Goal: Task Accomplishment & Management: Use online tool/utility

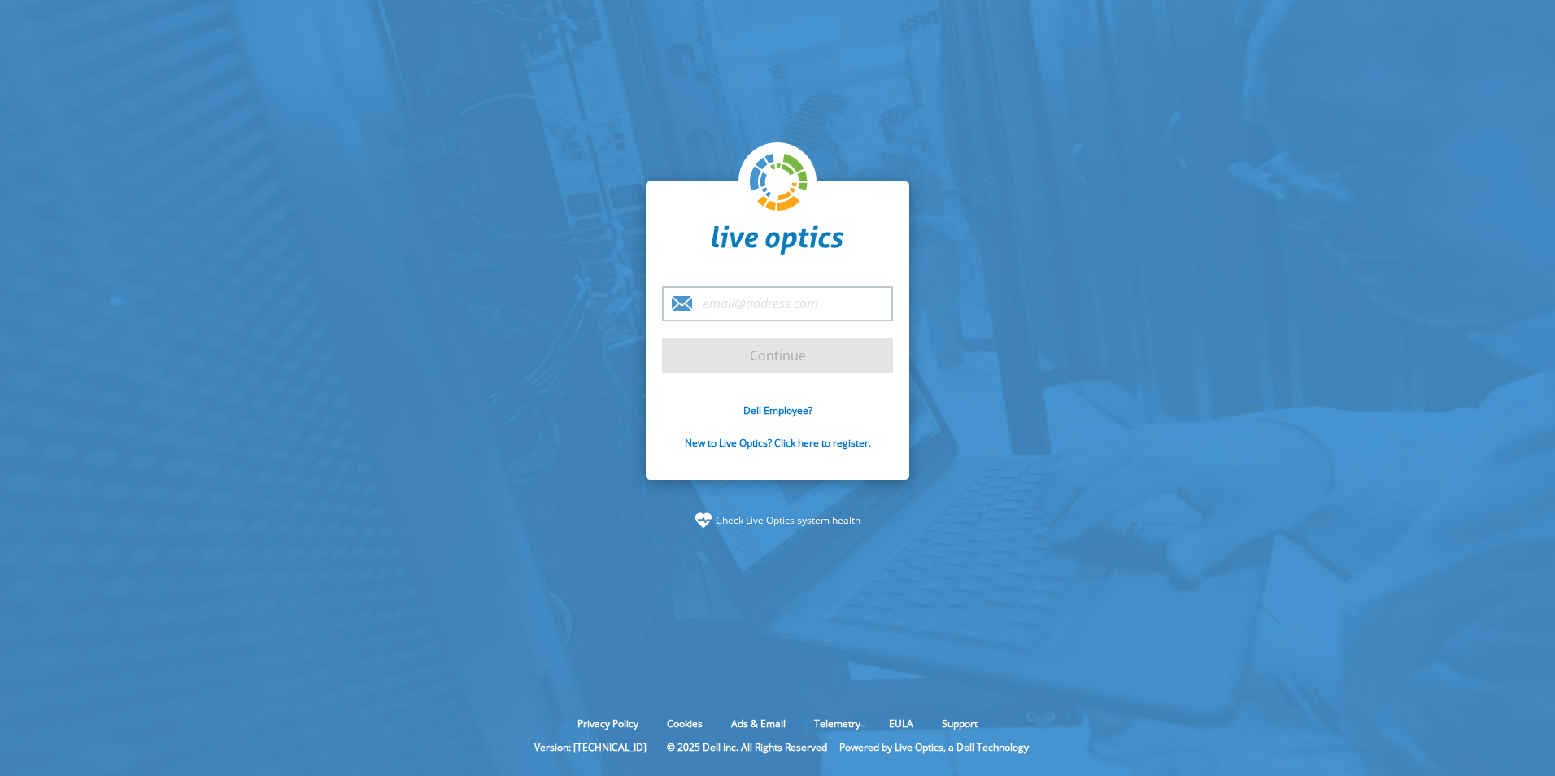
click at [781, 282] on div "Continue Dell Employee? New to Live Optics? Click here to register." at bounding box center [778, 330] width 264 height 299
click at [774, 303] on input "email" at bounding box center [777, 303] width 231 height 35
type input "v.bandeira@dell.com"
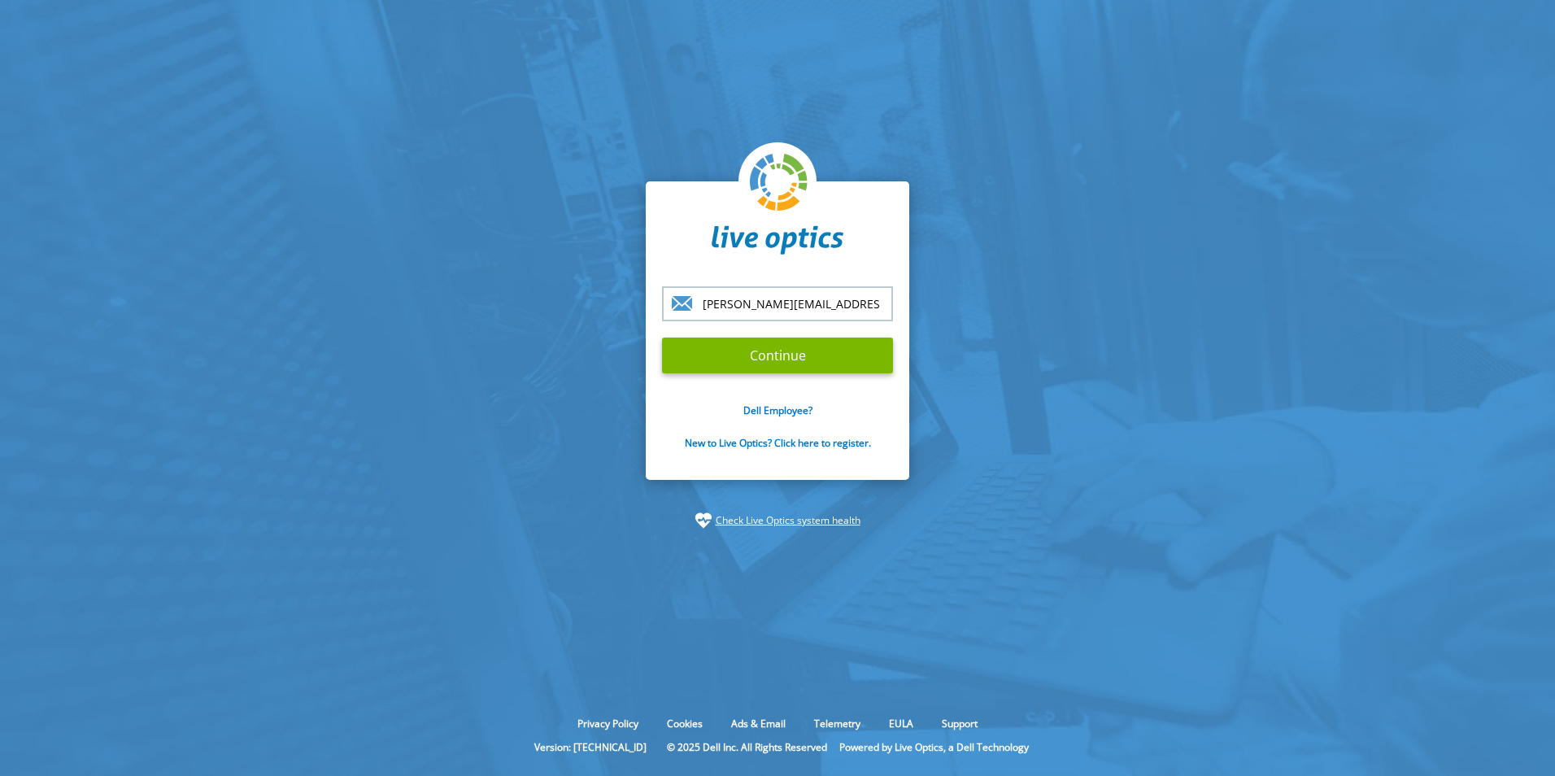
click at [770, 373] on form "v.bandeira@dell.com Continue Dell Employee? New to Live Optics? Click here to r…" at bounding box center [777, 377] width 231 height 182
click at [769, 366] on input "Continue" at bounding box center [777, 356] width 231 height 36
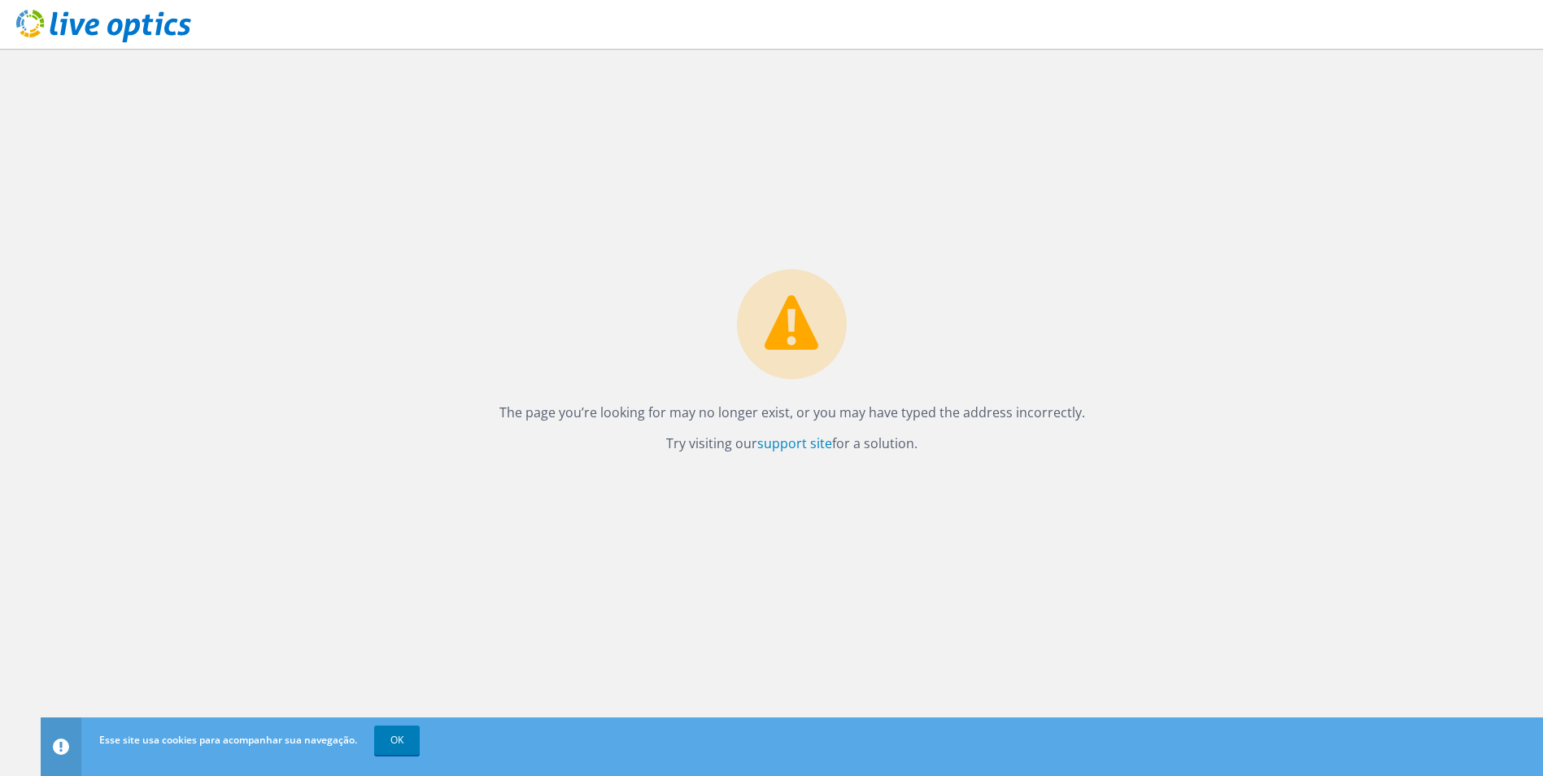
click at [81, 21] on use at bounding box center [103, 26] width 175 height 33
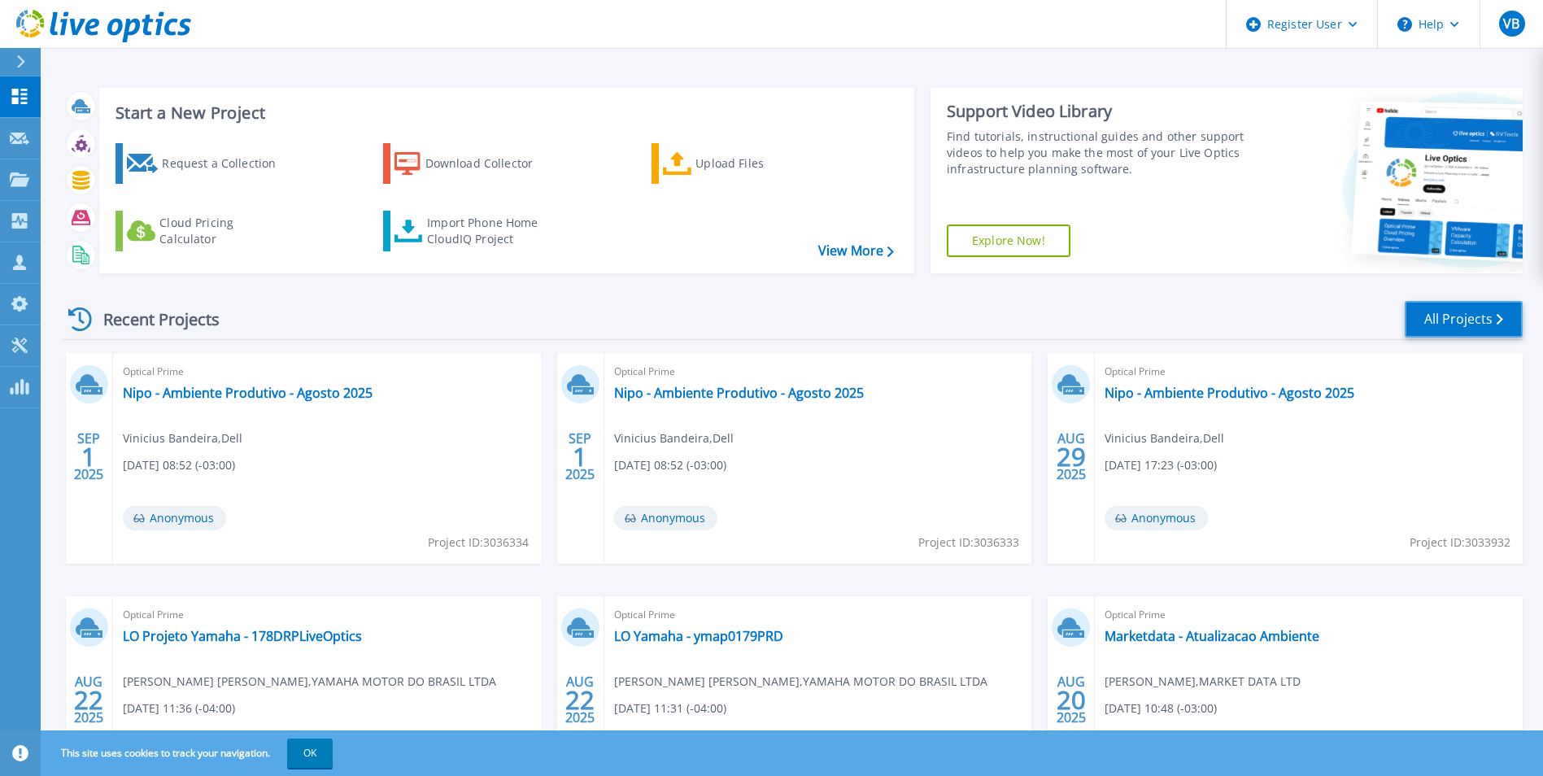
click at [1463, 312] on link "All Projects" at bounding box center [1464, 319] width 118 height 37
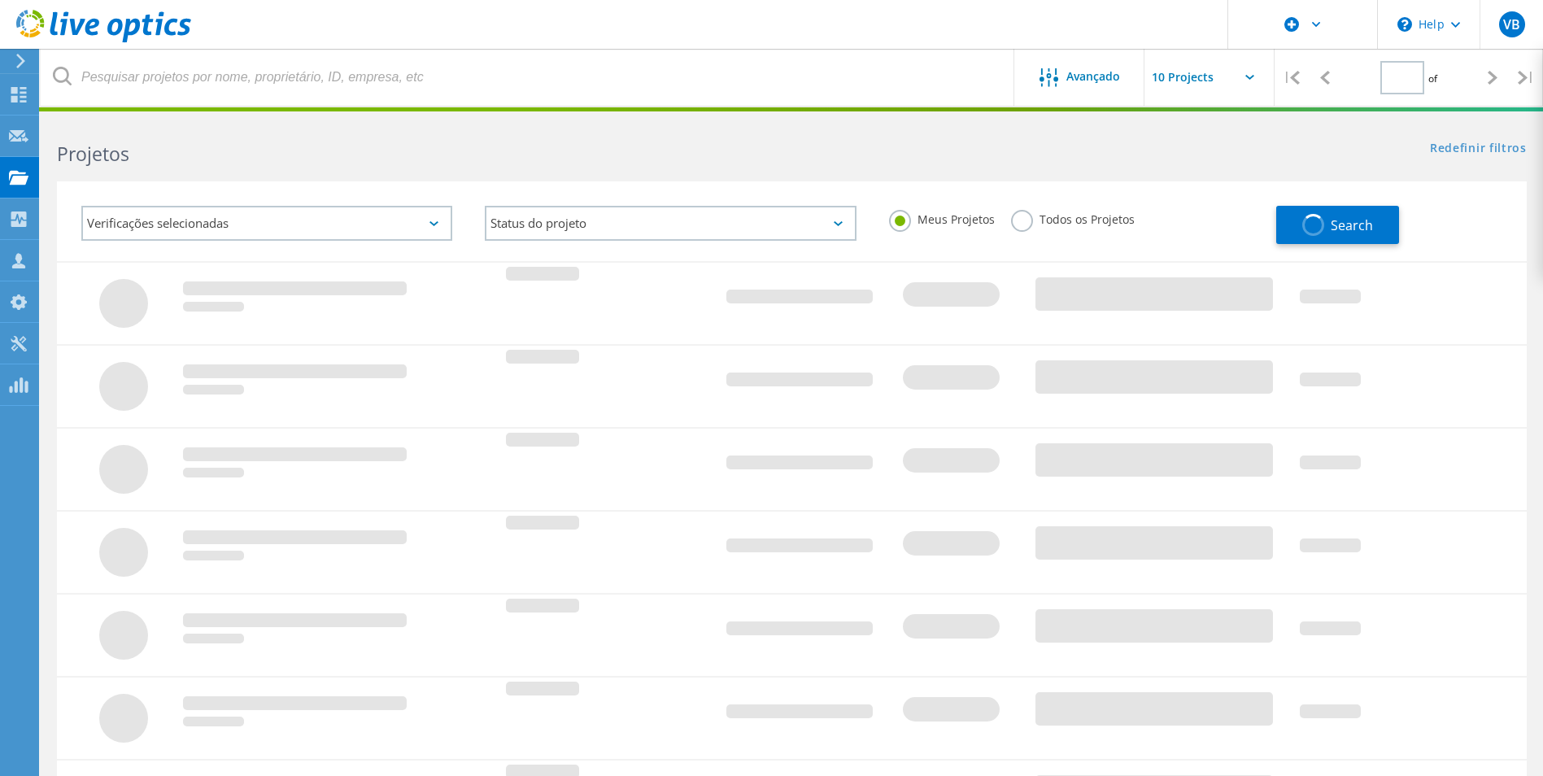
type input "1"
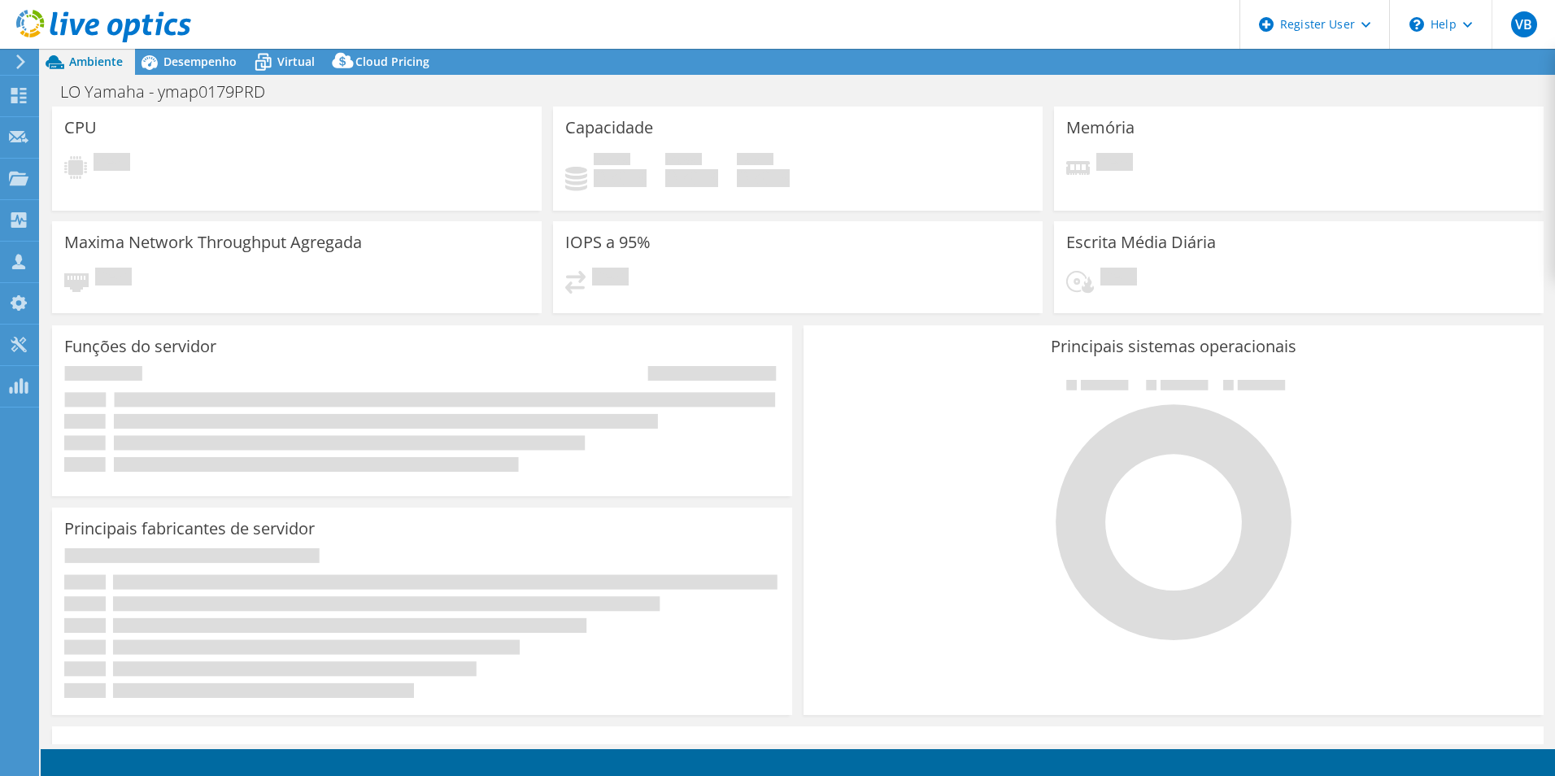
select select "USD"
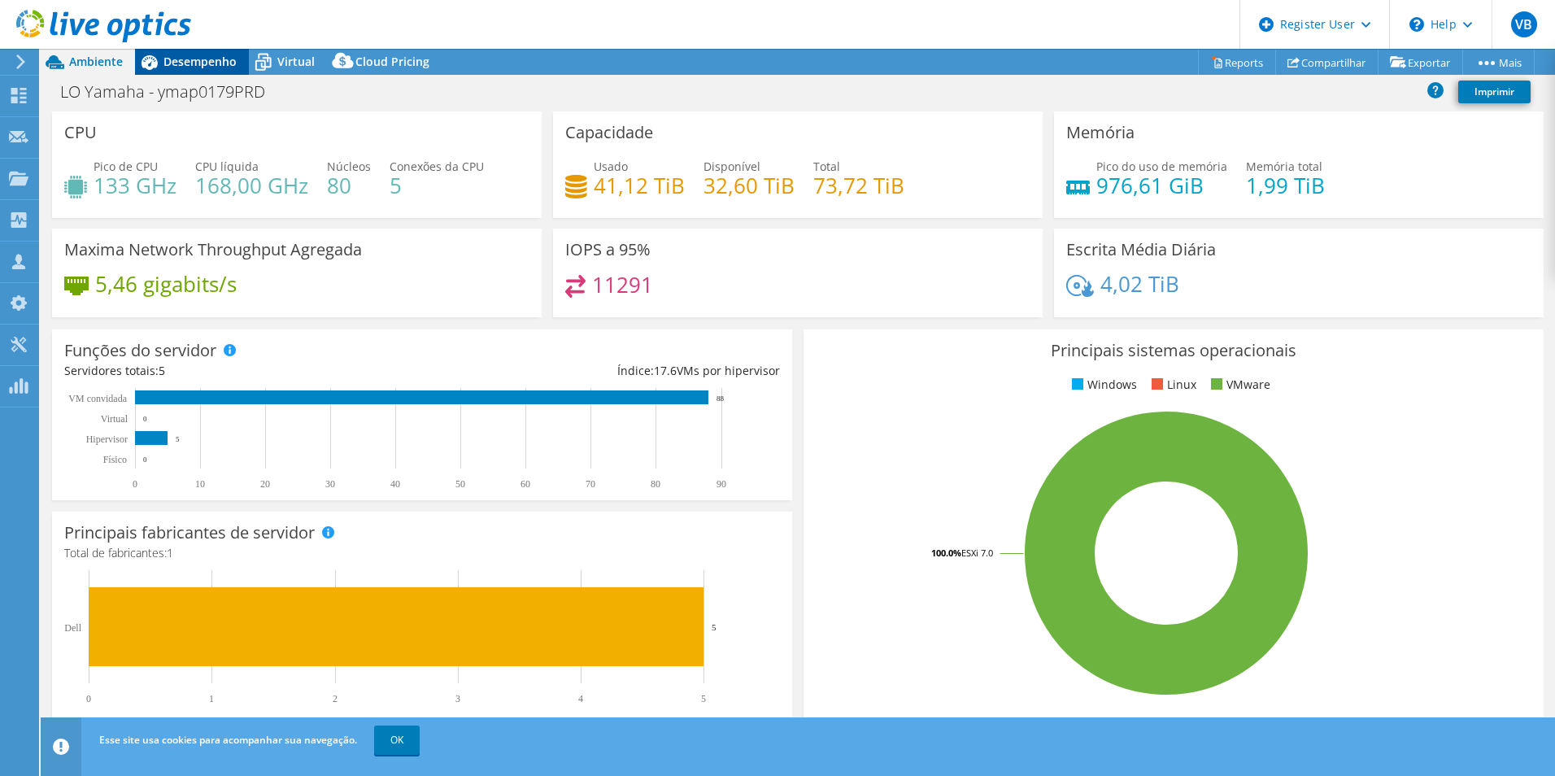
click at [197, 63] on span "Desempenho" at bounding box center [199, 61] width 73 height 15
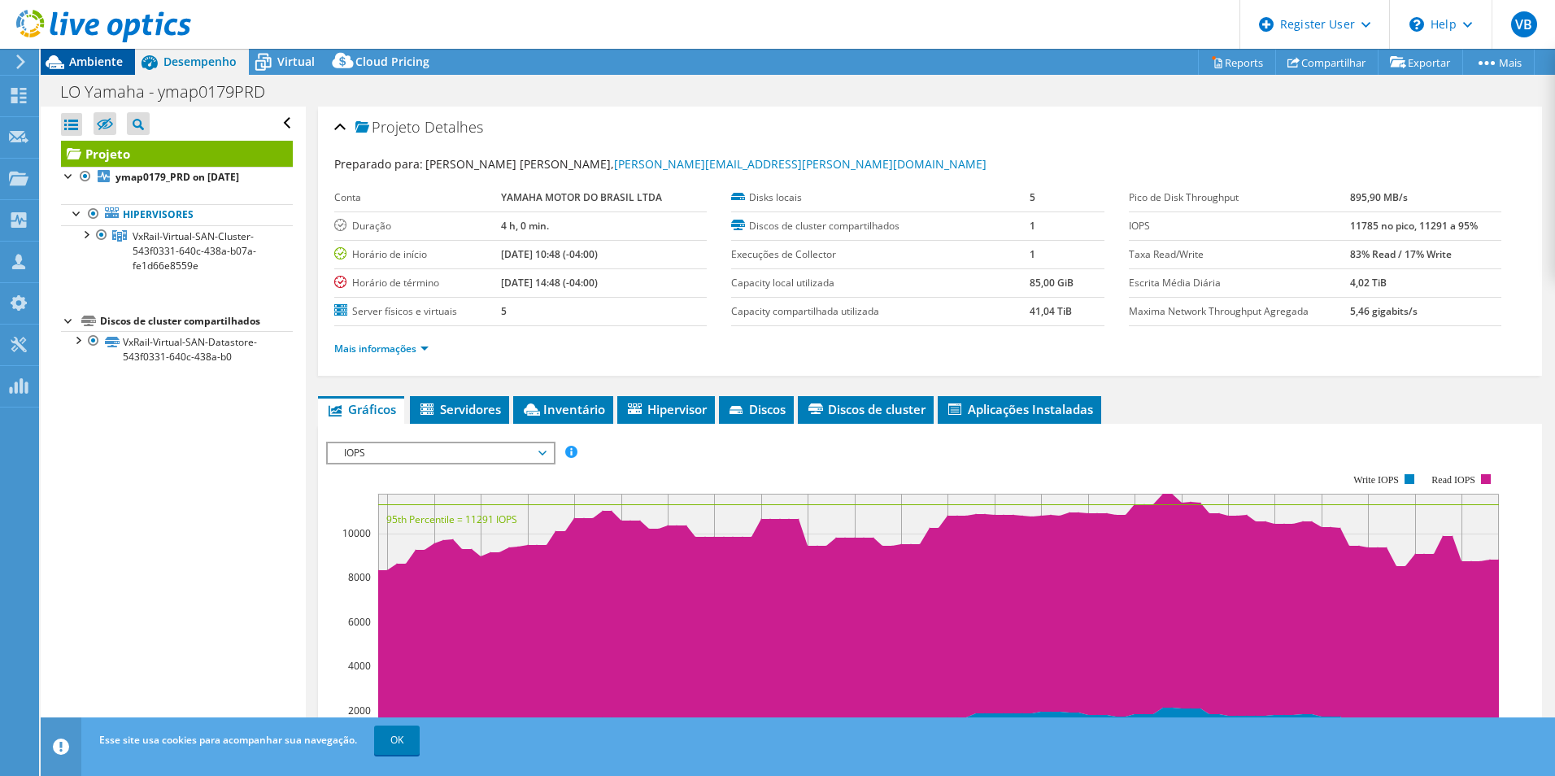
click at [118, 60] on span "Ambiente" at bounding box center [96, 61] width 54 height 15
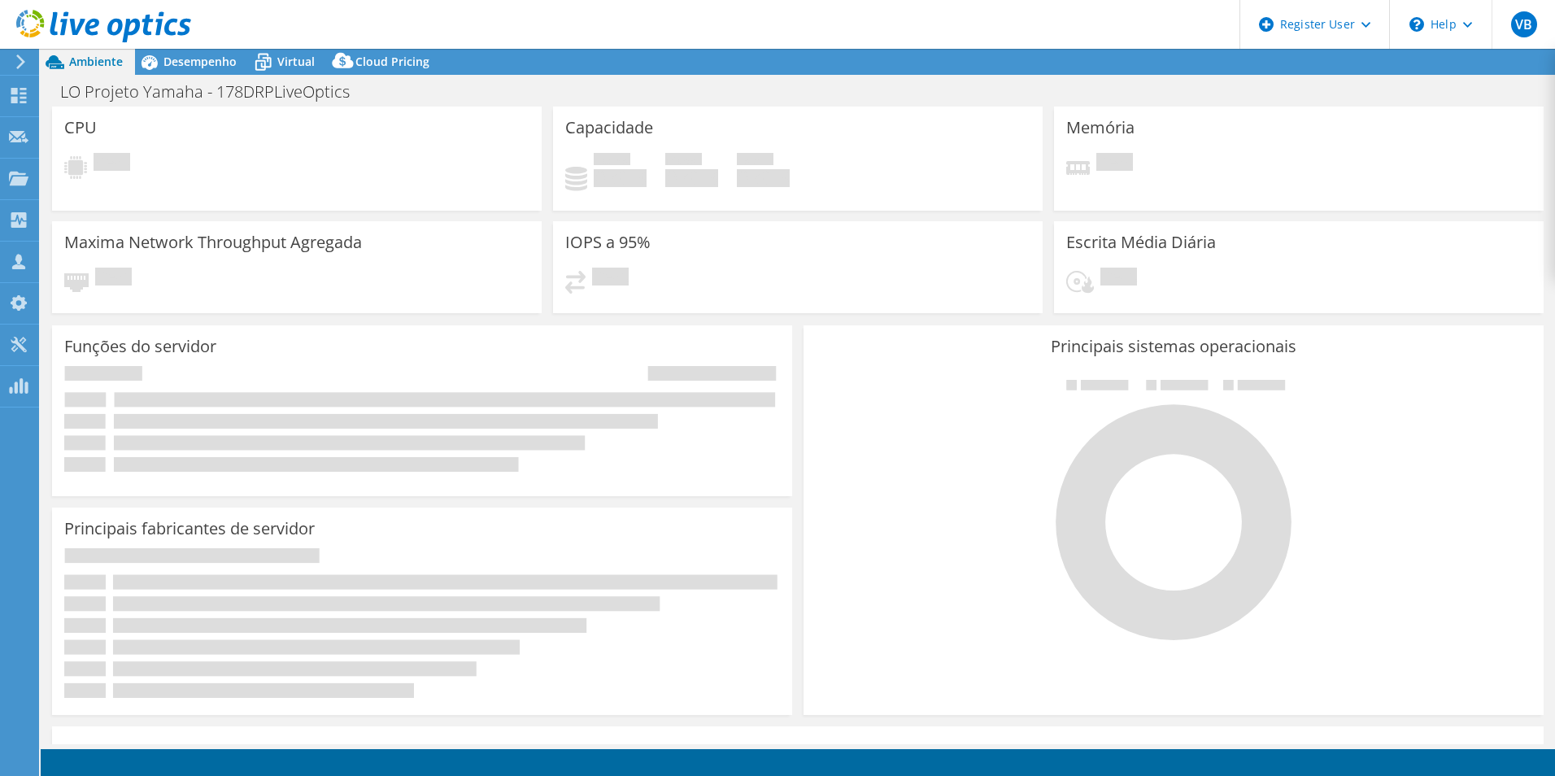
select select "USD"
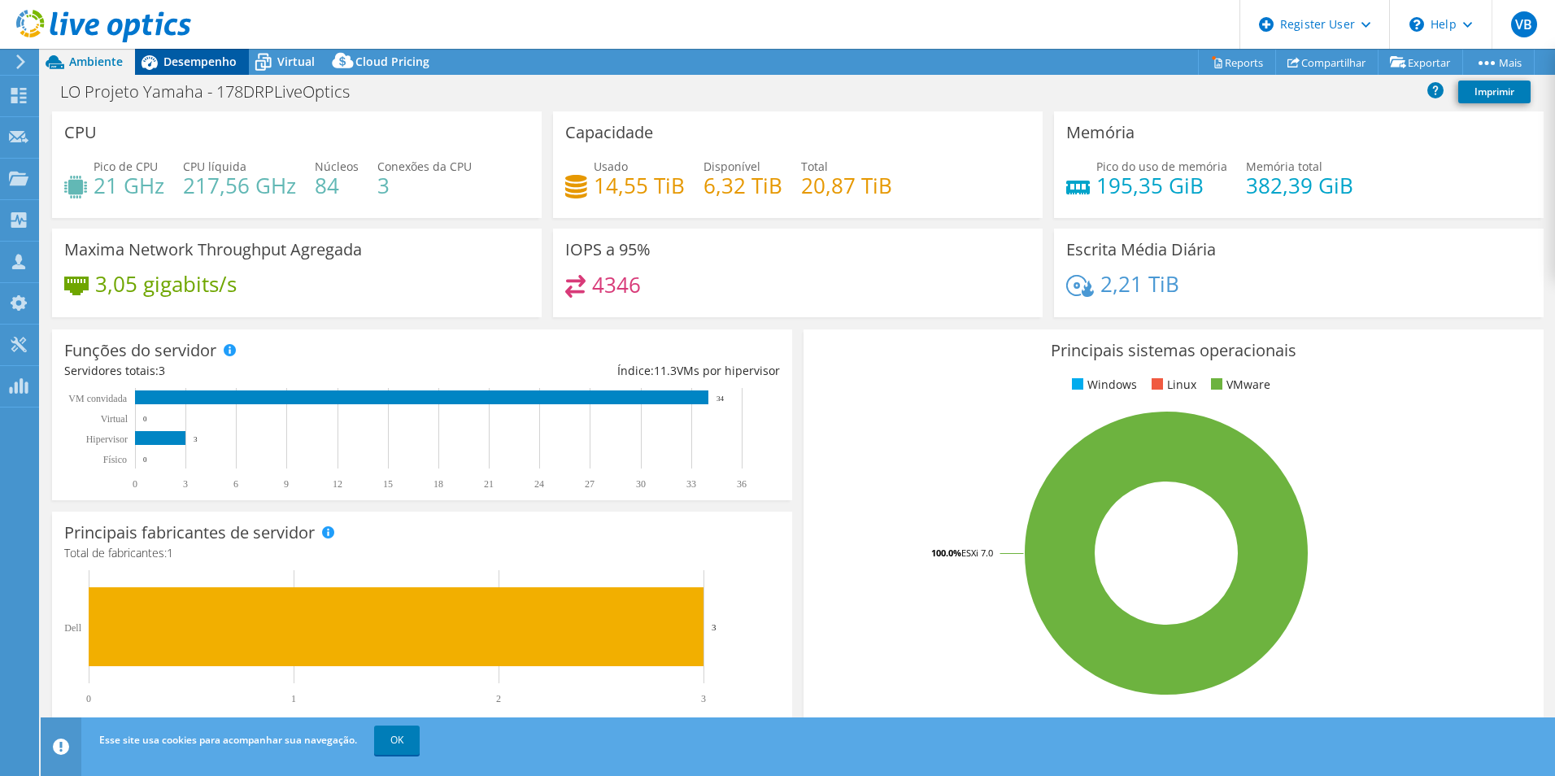
click at [210, 68] on span "Desempenho" at bounding box center [199, 61] width 73 height 15
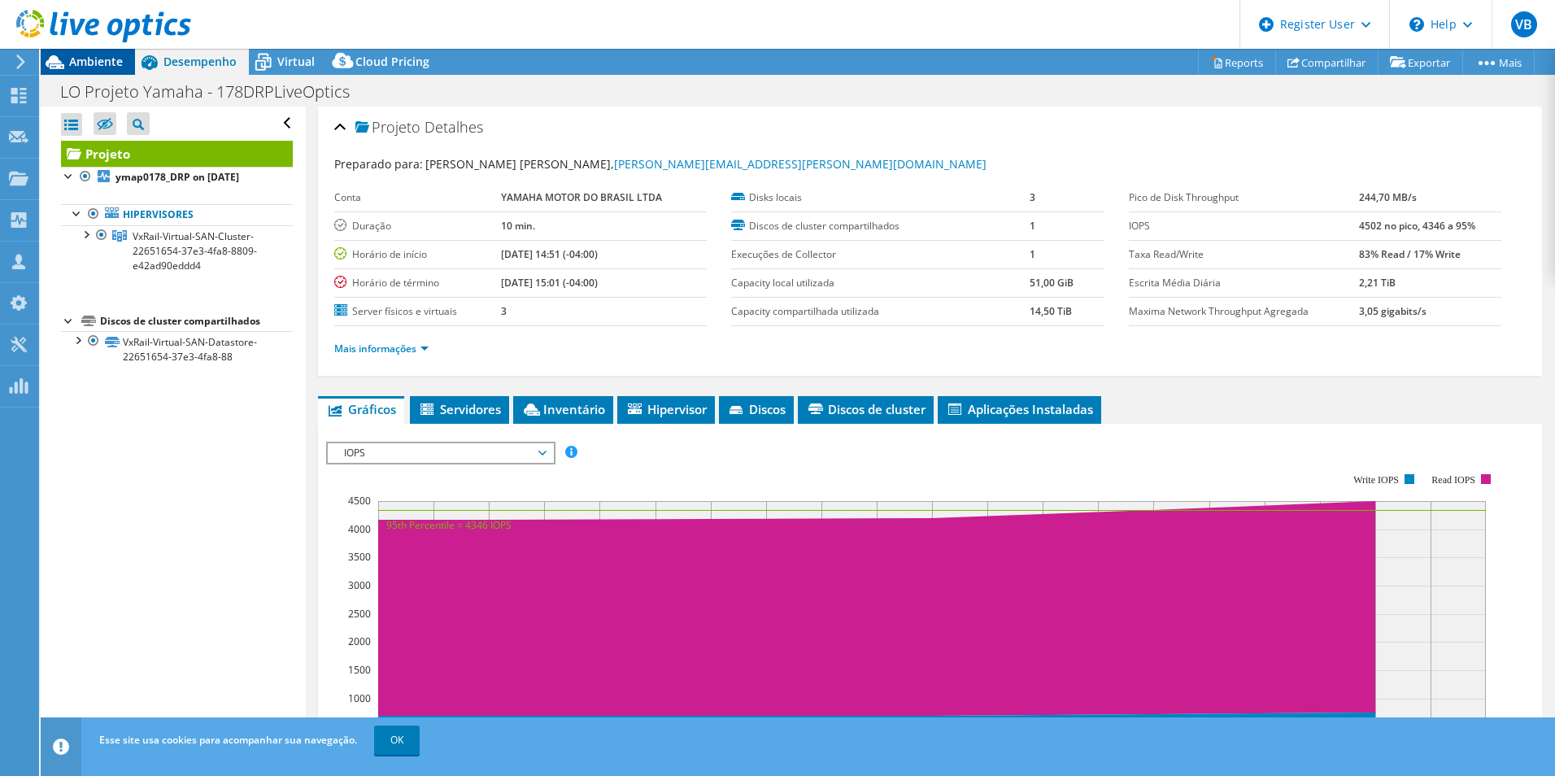
click at [109, 68] on span "Ambiente" at bounding box center [96, 61] width 54 height 15
